Goal: Find specific page/section: Locate a particular part of the current website

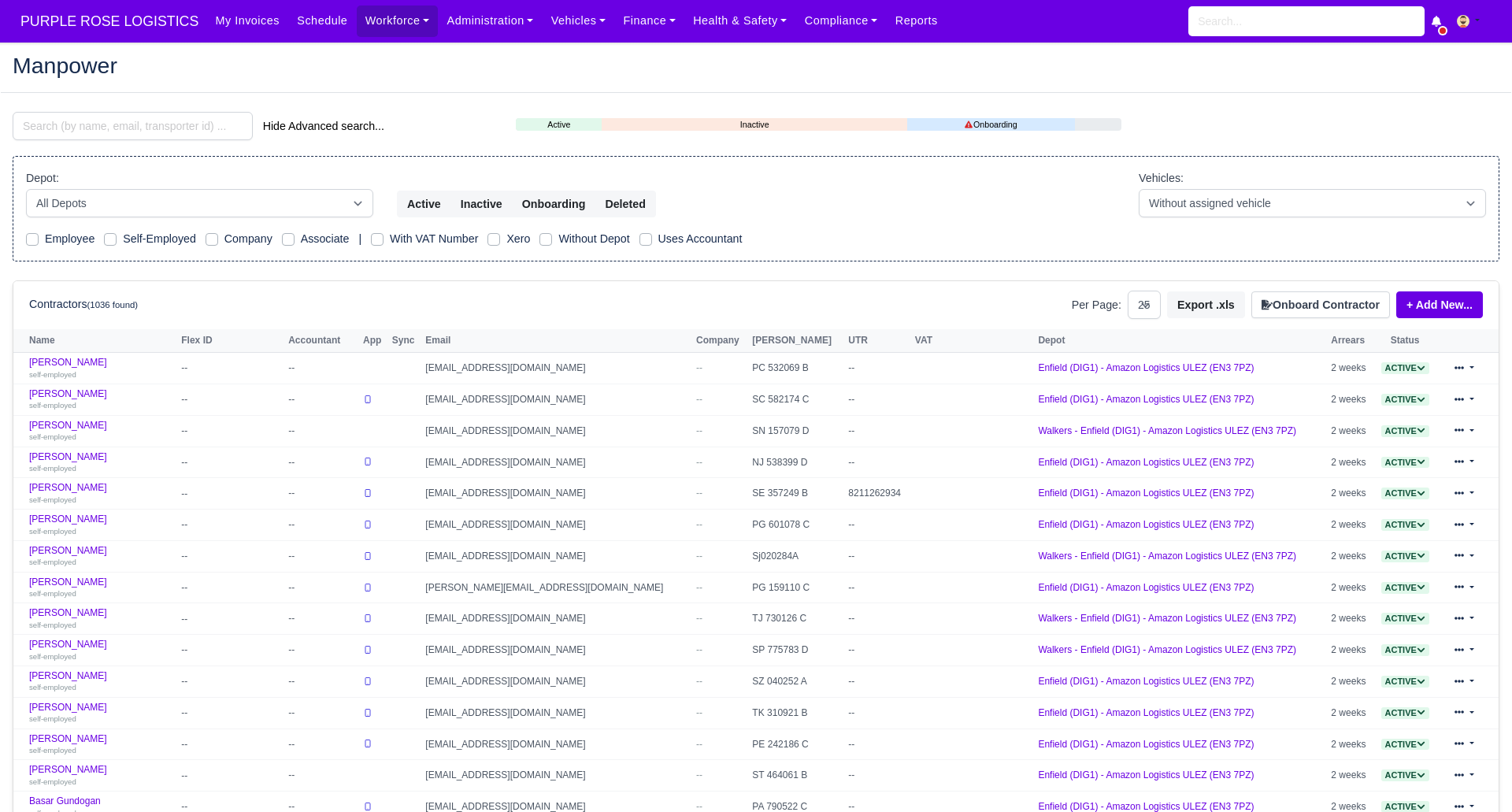
select select "25"
click at [186, 123] on input "search" at bounding box center [132, 126] width 240 height 28
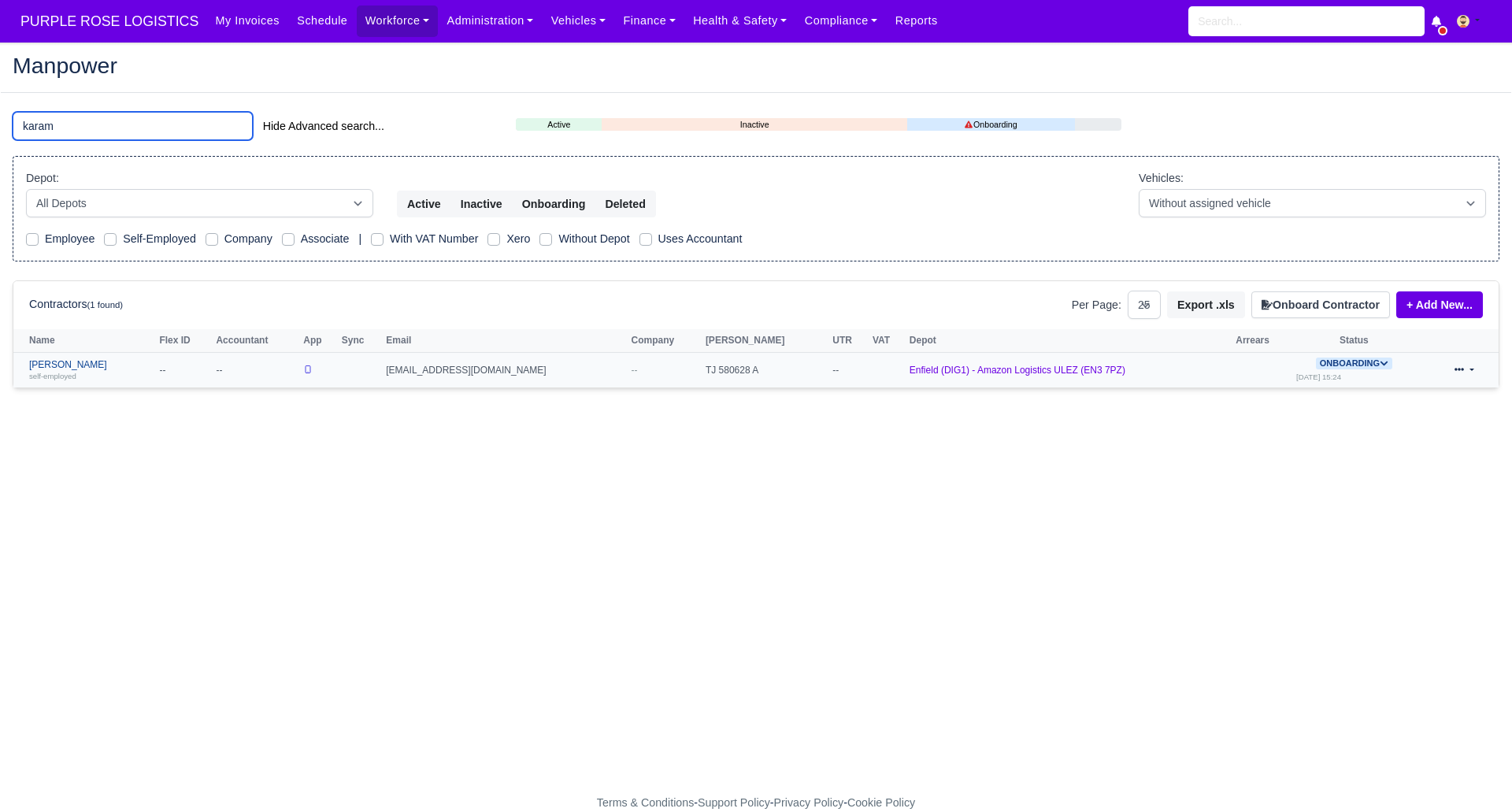
type input "karam"
click at [69, 363] on link "Saddam Karam self-employed" at bounding box center [90, 370] width 122 height 23
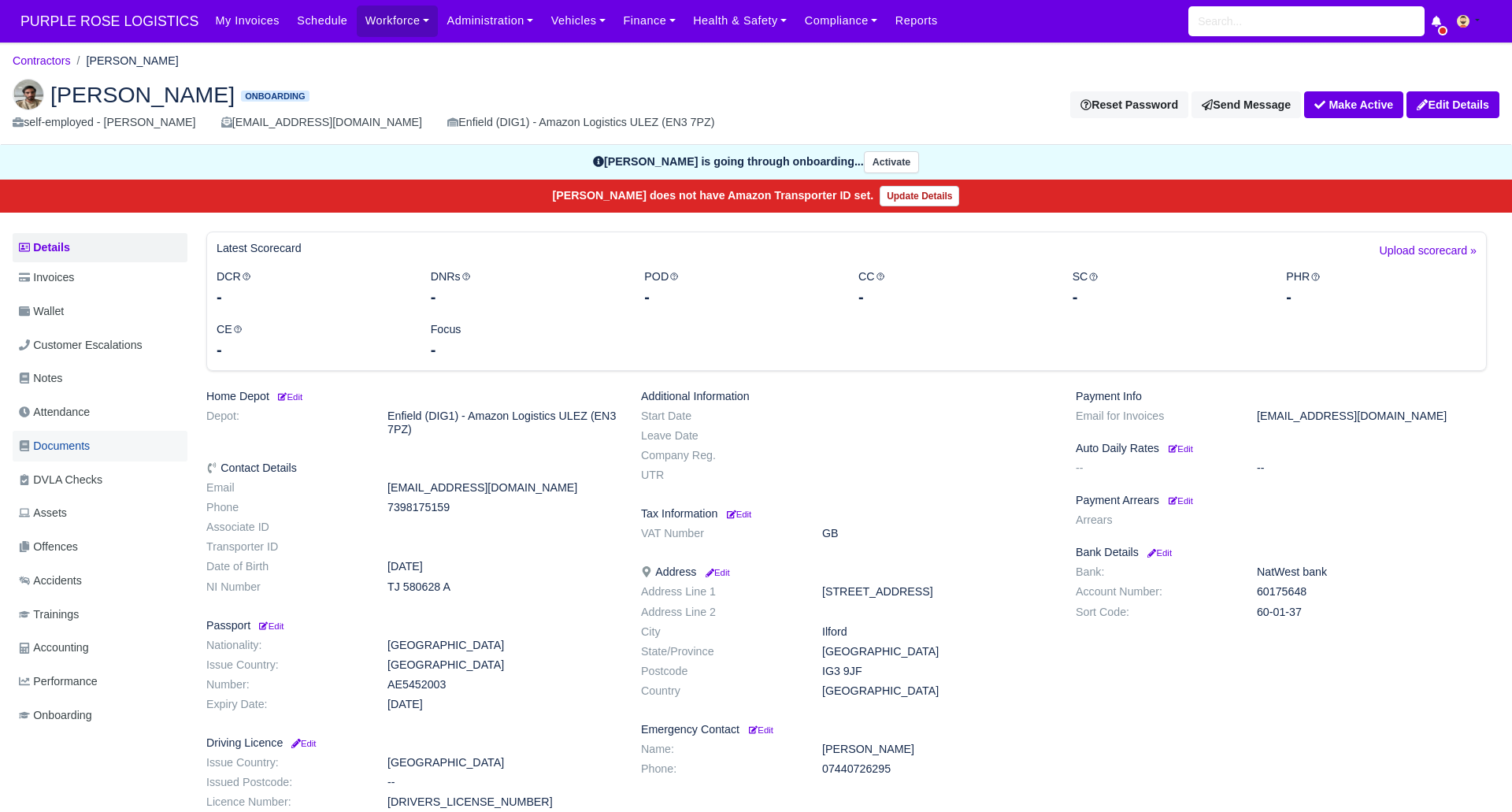
click at [69, 438] on span "Documents" at bounding box center [54, 445] width 71 height 18
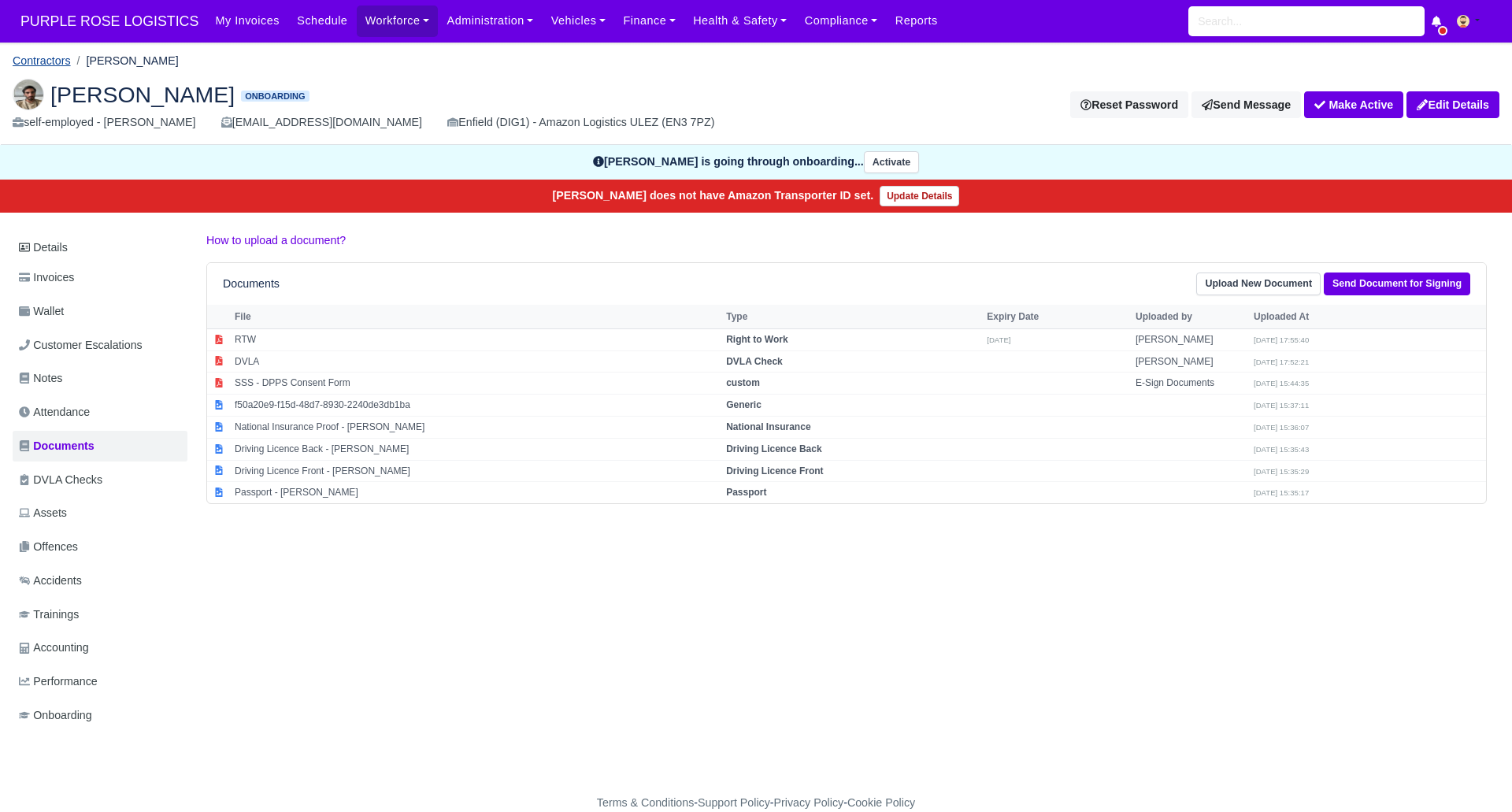
click at [56, 65] on link "Contractors" at bounding box center [41, 60] width 58 height 12
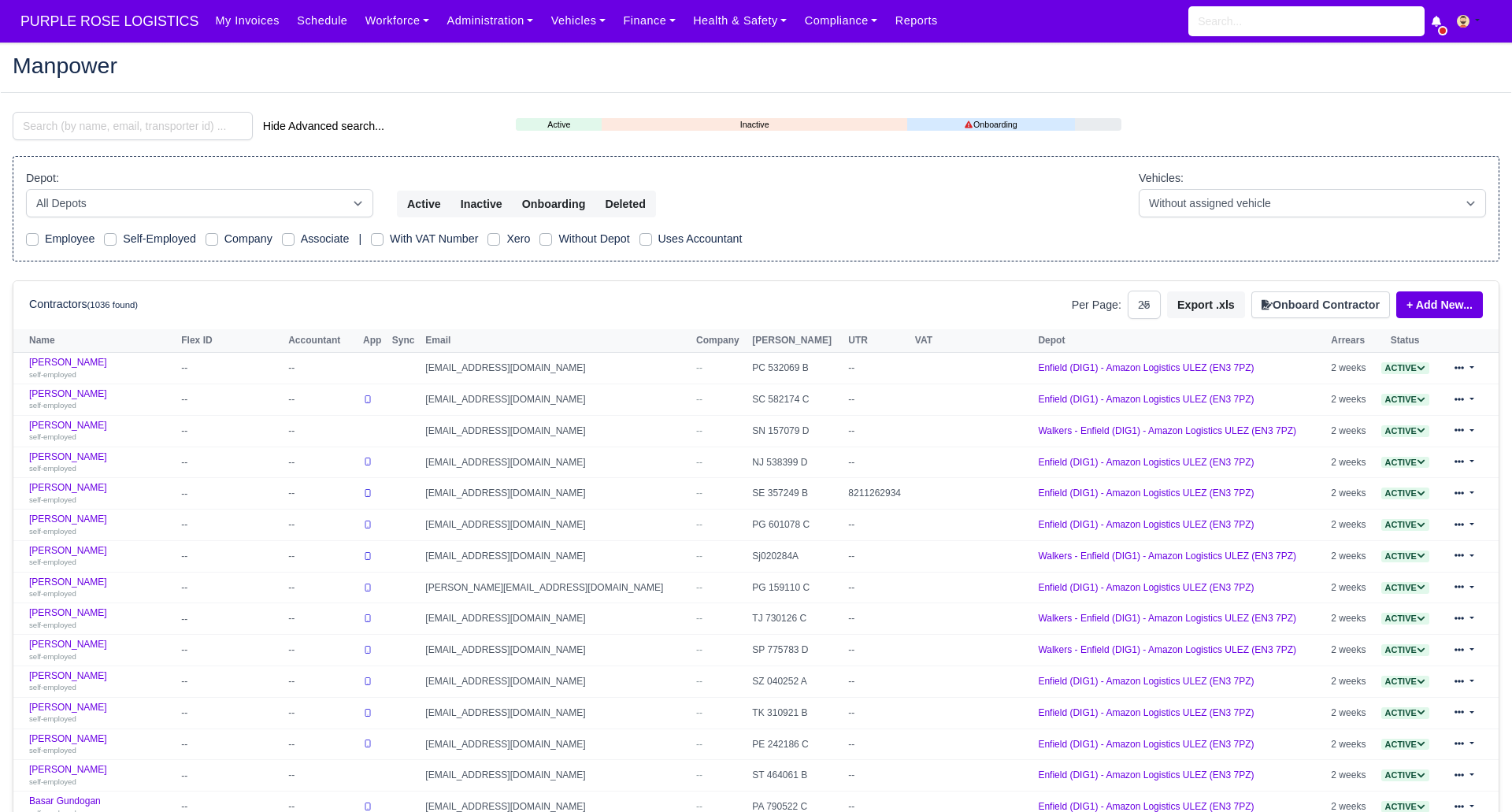
select select "25"
click at [67, 128] on input "search" at bounding box center [132, 126] width 240 height 28
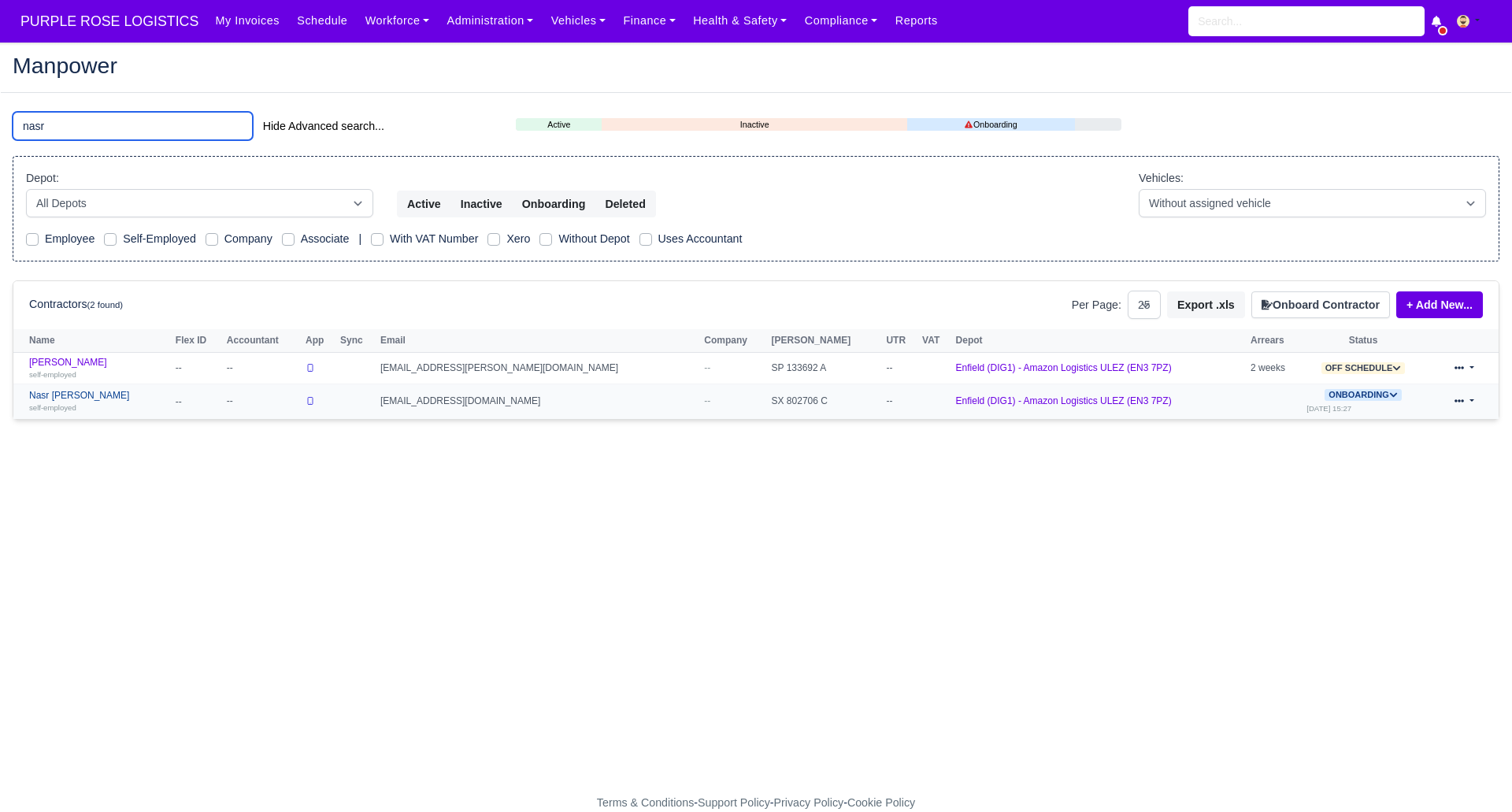
type input "nasr"
click at [100, 393] on link "Nasr eddine Karkar self-employed" at bounding box center [98, 401] width 139 height 23
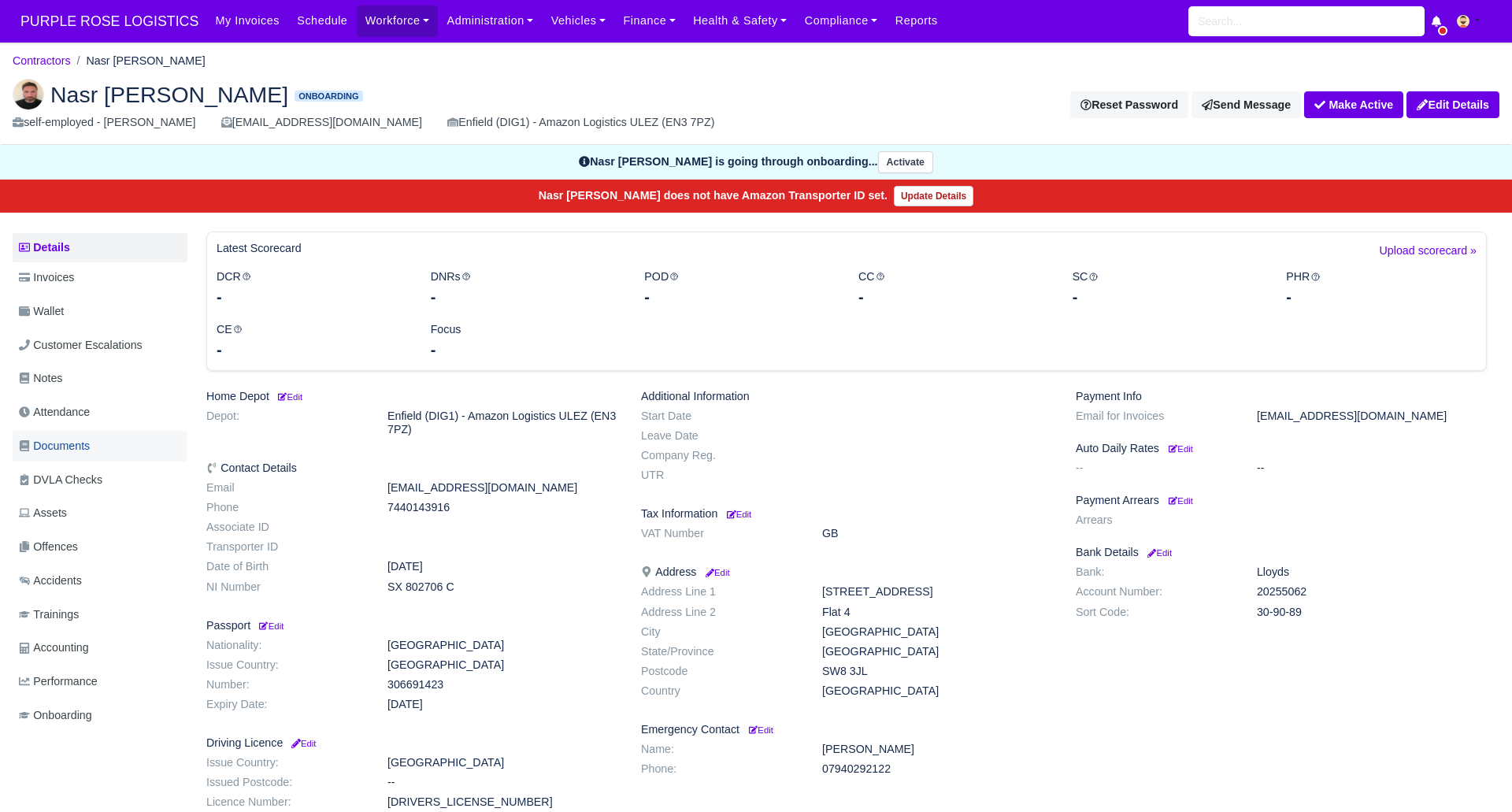
click at [56, 444] on span "Documents" at bounding box center [54, 445] width 71 height 18
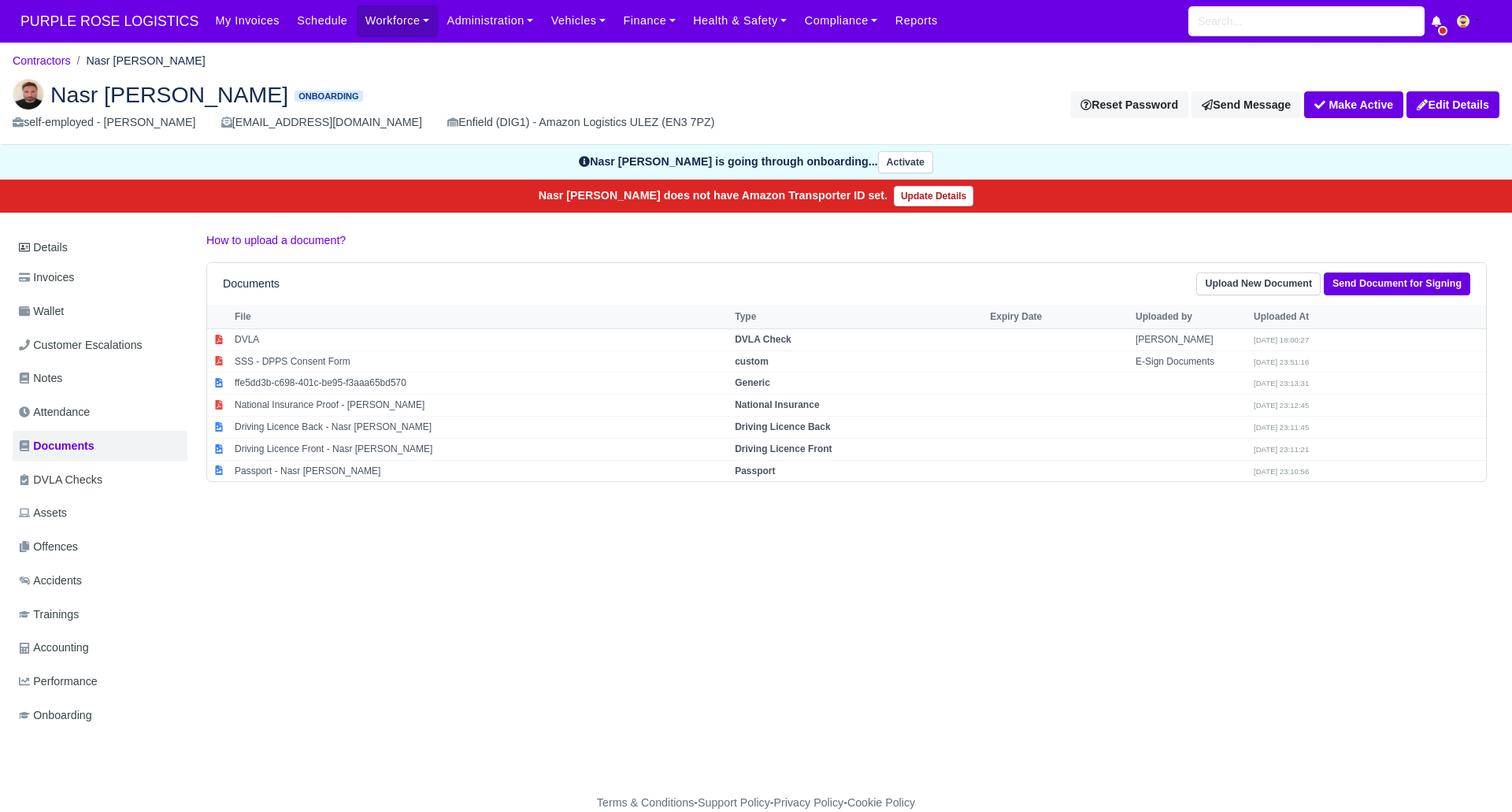
drag, startPoint x: 762, startPoint y: 474, endPoint x: 909, endPoint y: 534, distance: 158.8
click at [763, 474] on strong "Passport" at bounding box center [755, 471] width 40 height 11
select select "passport"
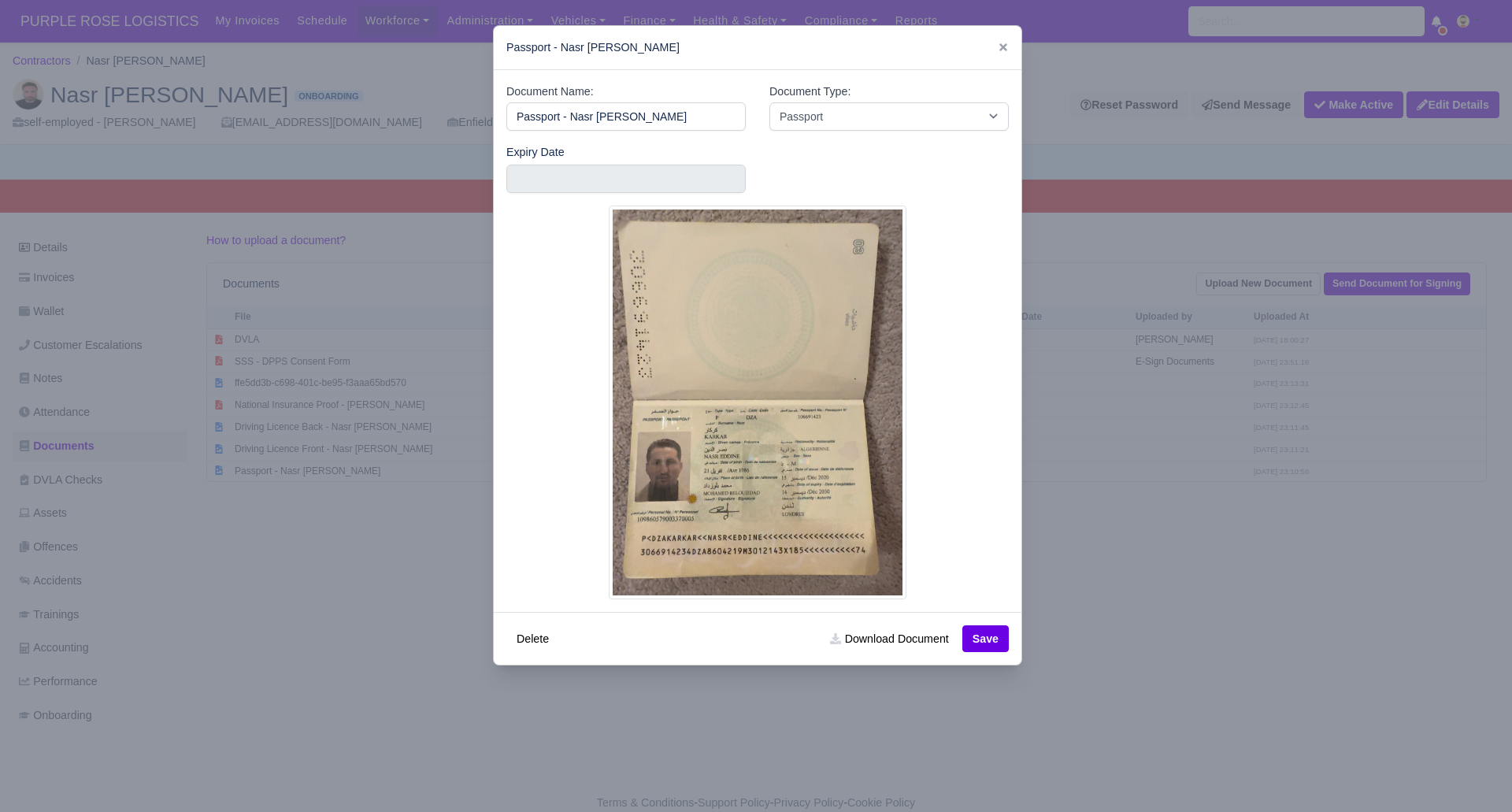
click at [1040, 583] on div at bounding box center [756, 406] width 1512 height 812
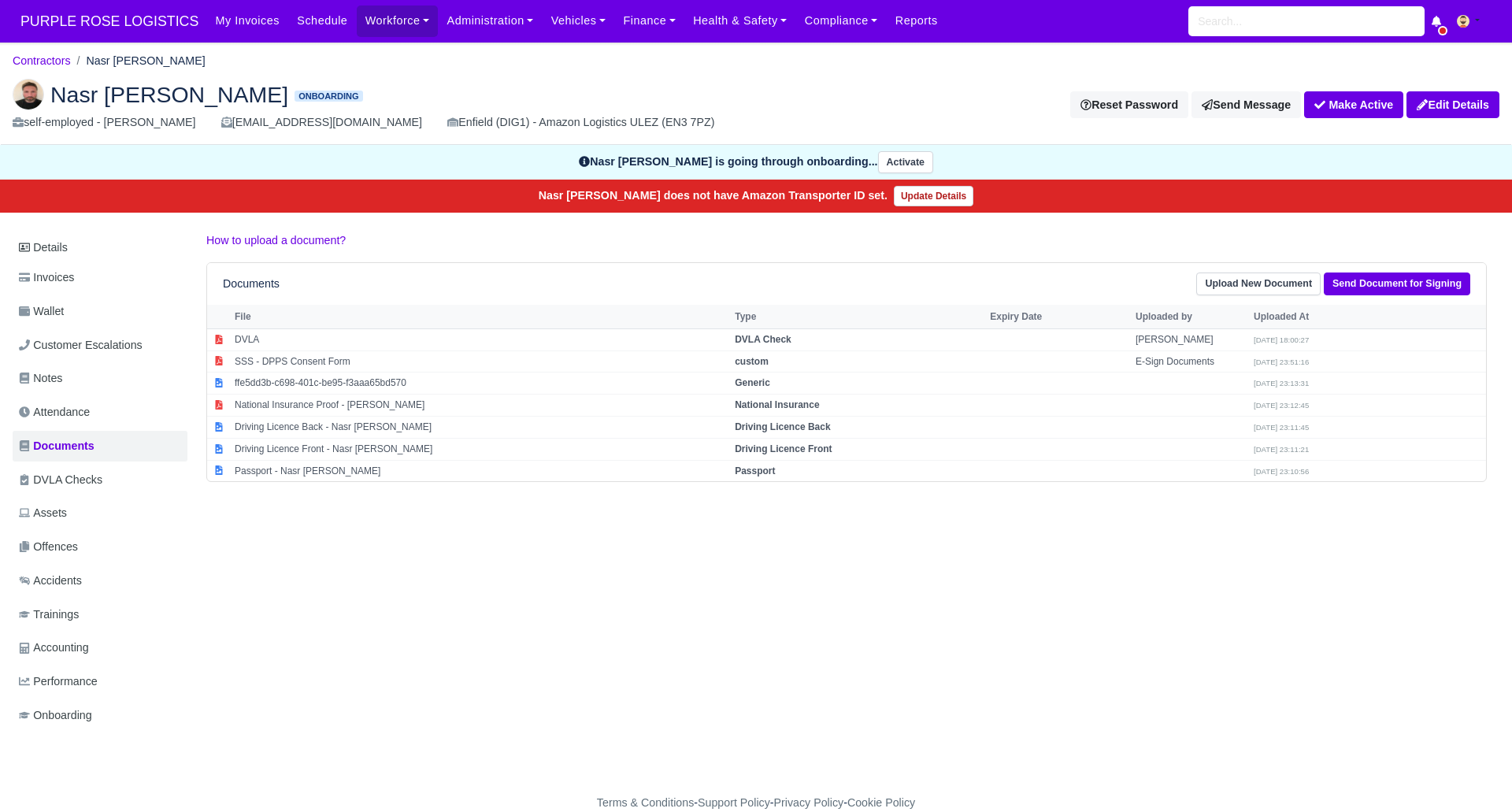
click at [466, 86] on h2 "Nasr [PERSON_NAME] Onboarding" at bounding box center [378, 95] width 731 height 32
